Goal: Check status

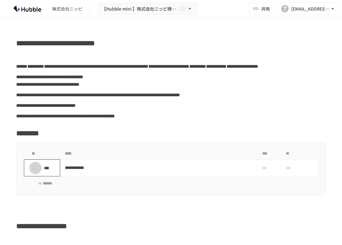
click at [35, 172] on icon "status" at bounding box center [35, 167] width 7 height 7
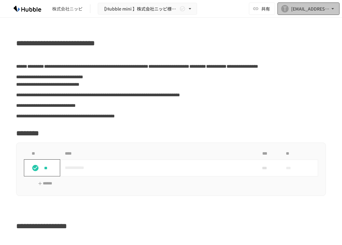
click at [333, 8] on icon "button" at bounding box center [333, 9] width 6 height 6
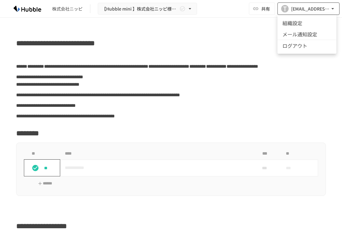
click at [333, 8] on div at bounding box center [171, 122] width 342 height 245
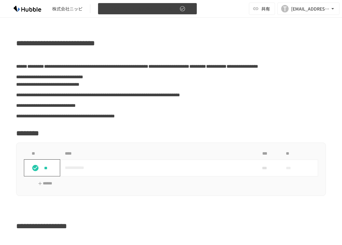
click at [192, 10] on icon "button" at bounding box center [190, 9] width 6 height 6
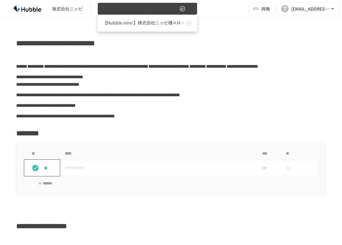
click at [192, 10] on div at bounding box center [171, 122] width 342 height 245
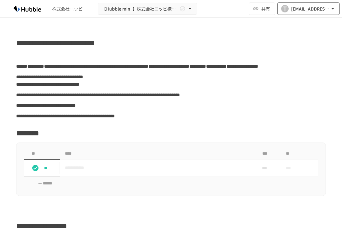
click at [283, 7] on div "T" at bounding box center [284, 8] width 7 height 7
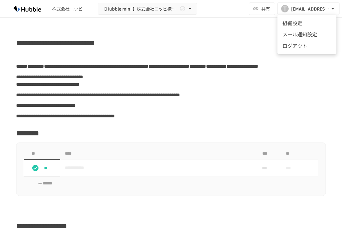
drag, startPoint x: 340, startPoint y: 44, endPoint x: 338, endPoint y: 62, distance: 18.4
click at [338, 62] on div at bounding box center [171, 122] width 342 height 245
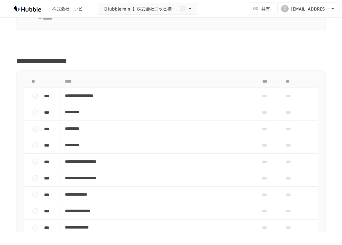
scroll to position [168, 0]
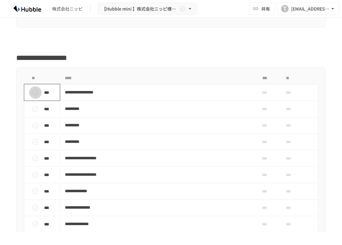
click at [34, 96] on icon "status" at bounding box center [35, 92] width 6 height 6
click at [35, 113] on icon "status" at bounding box center [35, 108] width 7 height 7
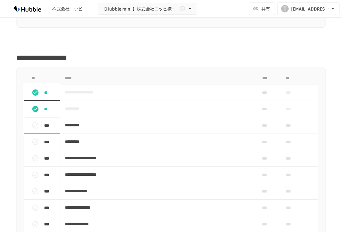
click at [33, 128] on icon "status" at bounding box center [35, 125] width 6 height 6
click at [33, 146] on icon "status" at bounding box center [35, 141] width 7 height 7
click at [34, 162] on icon "status" at bounding box center [35, 158] width 7 height 7
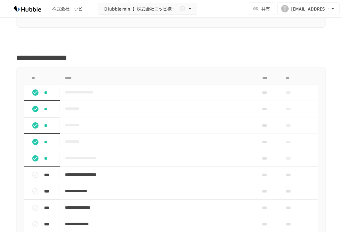
click at [36, 211] on icon "status" at bounding box center [35, 207] width 6 height 6
click at [33, 194] on icon "status" at bounding box center [35, 191] width 6 height 6
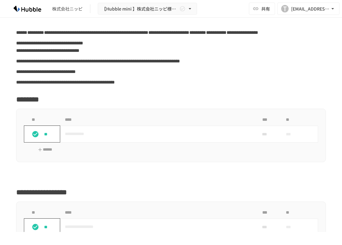
scroll to position [13, 0]
